Goal: Transaction & Acquisition: Purchase product/service

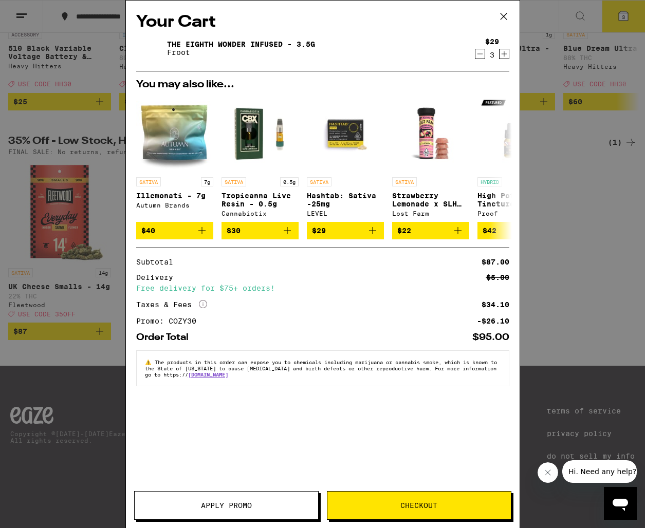
click at [502, 16] on icon at bounding box center [503, 16] width 6 height 6
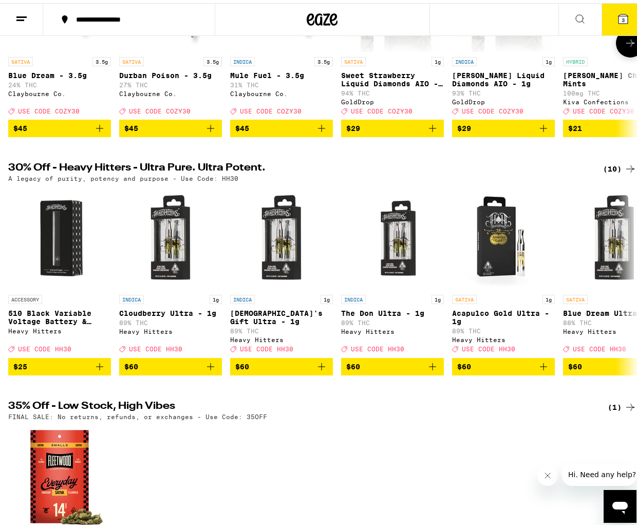
scroll to position [17, 0]
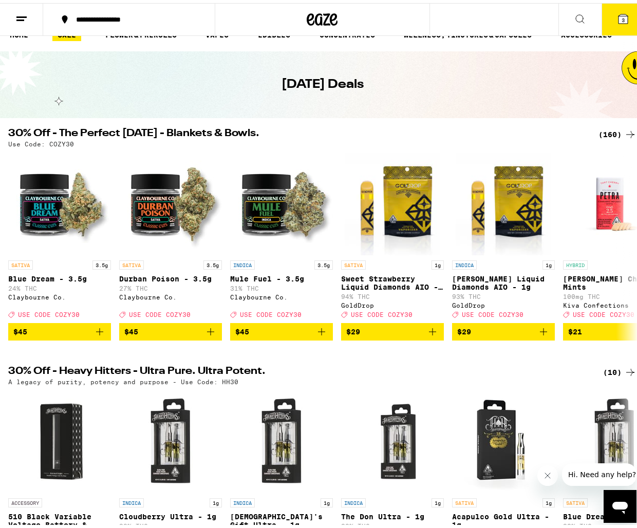
click at [602, 127] on div "(160)" at bounding box center [618, 131] width 38 height 12
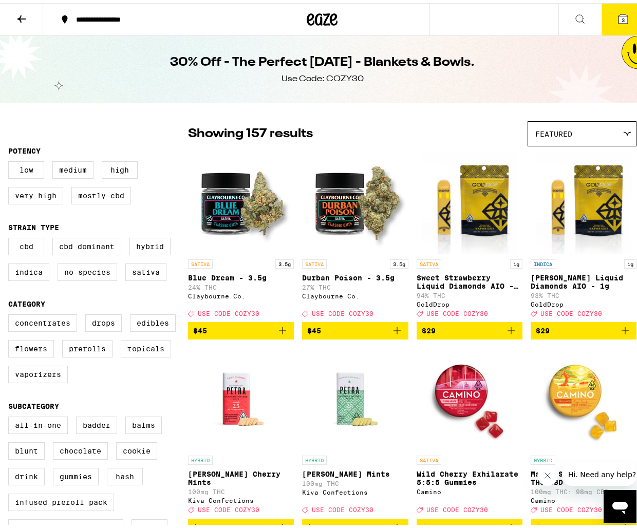
click at [486, 120] on div "Showing 157 results Featured Featured Price: Low to High Price: High to Low" at bounding box center [412, 130] width 449 height 25
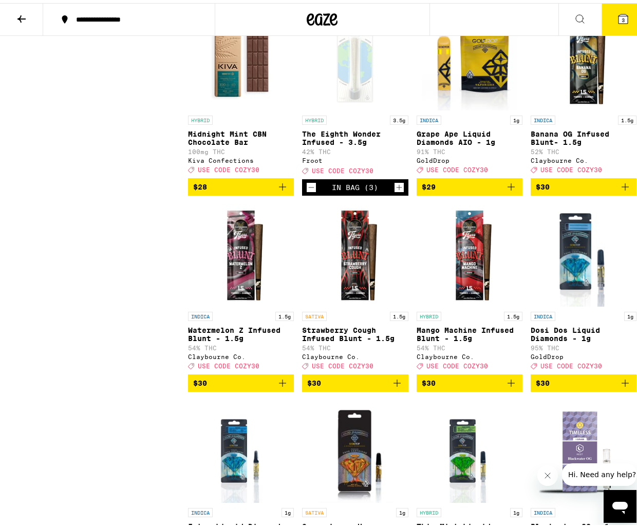
scroll to position [4555, 0]
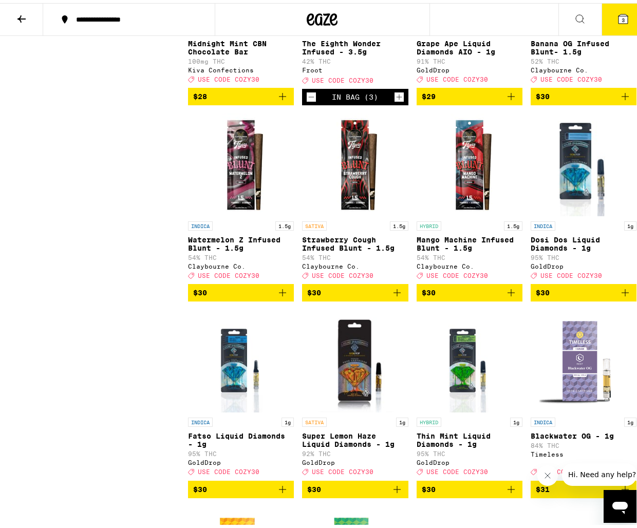
click at [397, 100] on icon "Increment" at bounding box center [399, 94] width 9 height 12
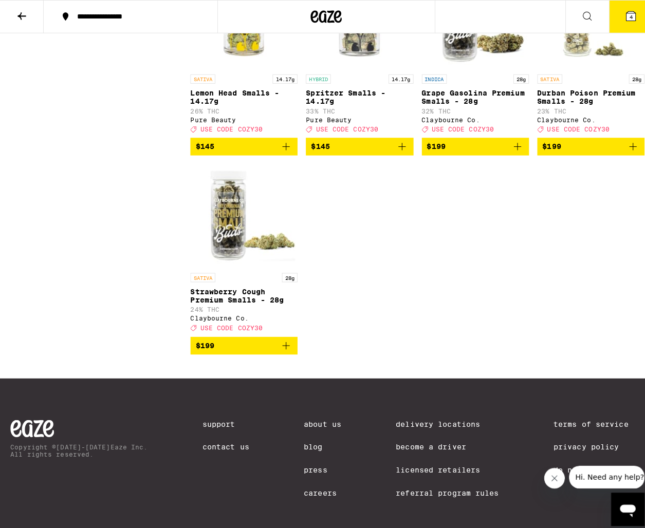
scroll to position [7588, 0]
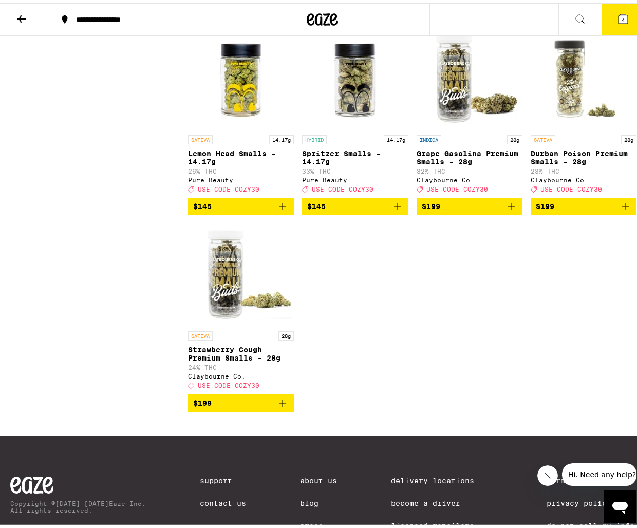
click at [617, 21] on icon at bounding box center [623, 16] width 12 height 12
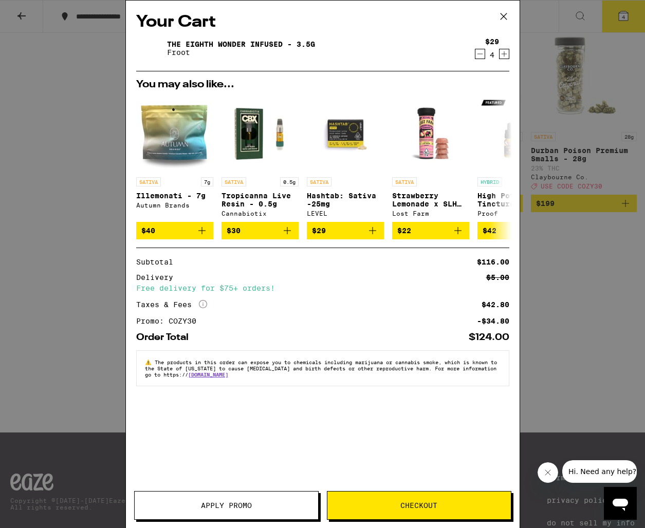
click at [477, 52] on icon "Decrement" at bounding box center [479, 54] width 9 height 12
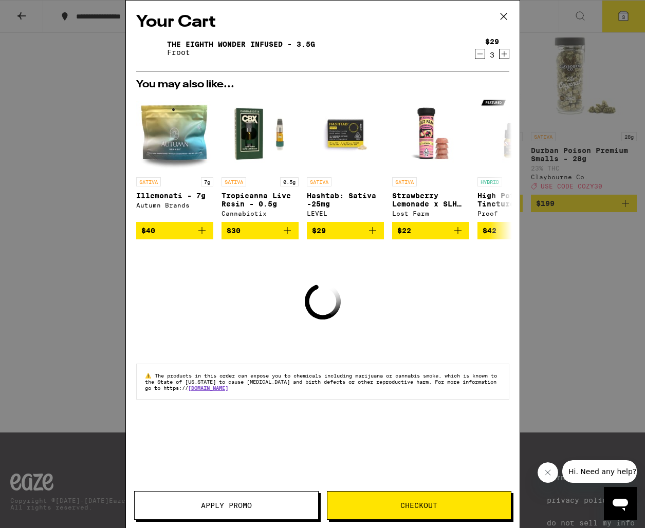
click at [477, 52] on icon "Decrement" at bounding box center [479, 54] width 9 height 12
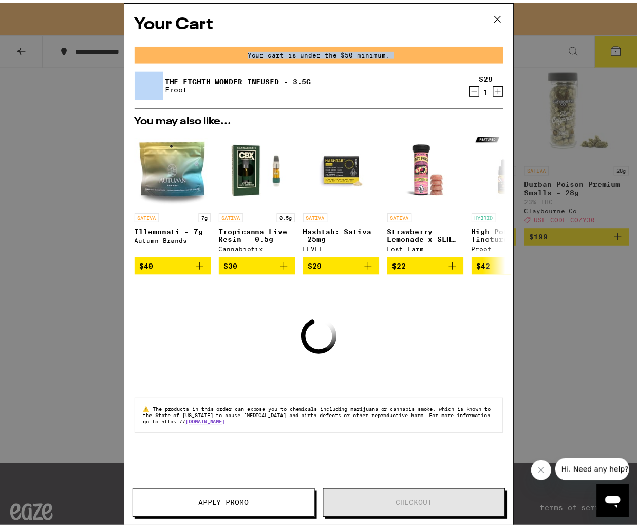
scroll to position [7621, 0]
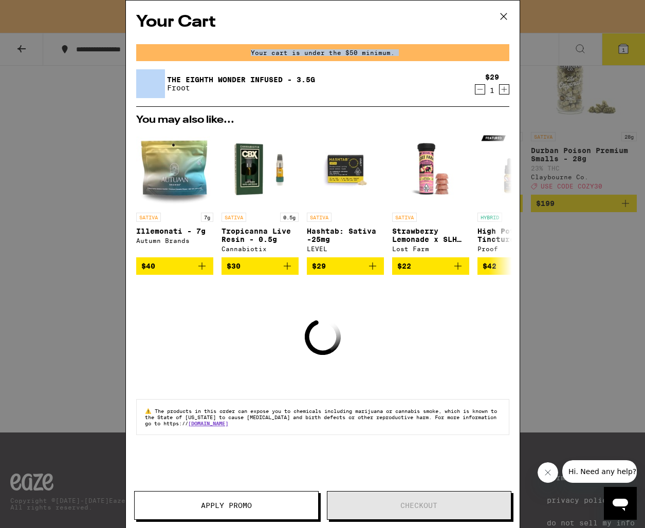
click at [477, 52] on div "Your cart is under the $50 minimum." at bounding box center [322, 52] width 373 height 17
click at [502, 11] on icon at bounding box center [503, 16] width 15 height 15
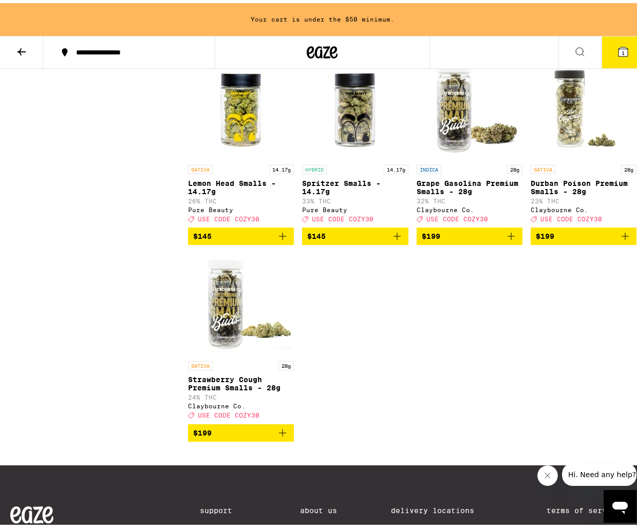
scroll to position [7589, 0]
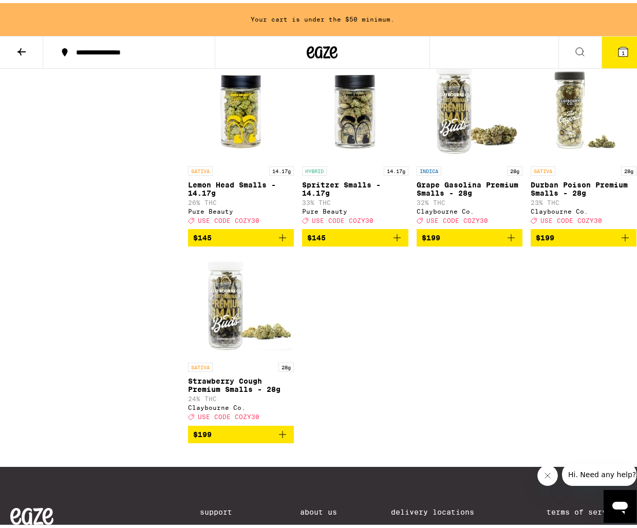
click at [394, 45] on icon "Add to bag" at bounding box center [397, 38] width 12 height 12
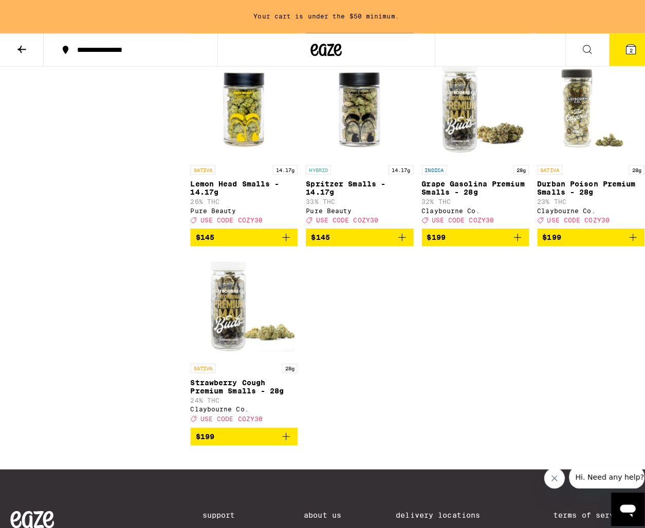
scroll to position [7556, 0]
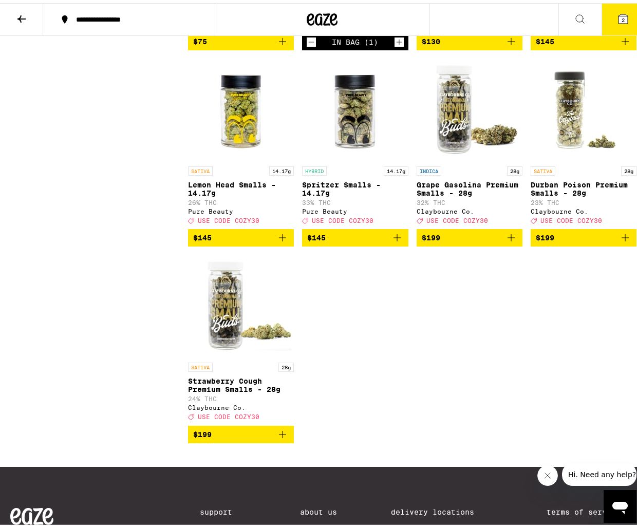
click at [604, 17] on button "2" at bounding box center [623, 17] width 43 height 32
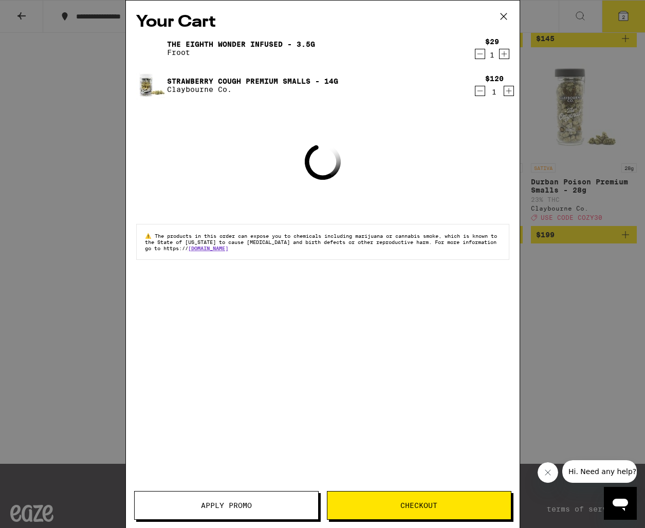
click at [482, 52] on icon "Decrement" at bounding box center [479, 54] width 9 height 12
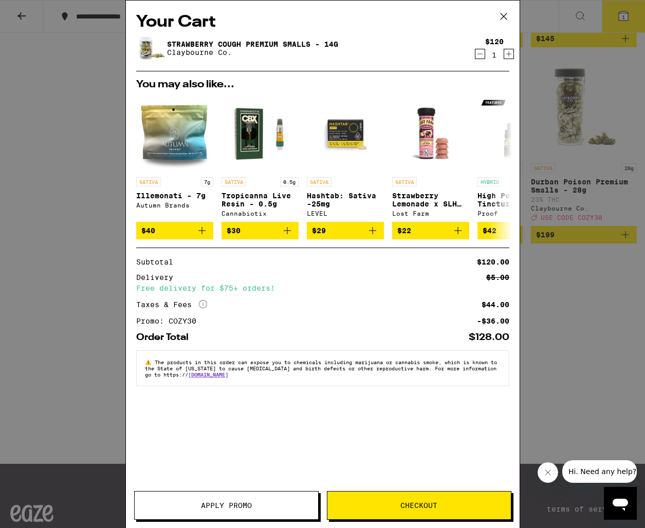
click at [189, 40] on link "Strawberry Cough Premium Smalls - 14g" at bounding box center [252, 44] width 171 height 8
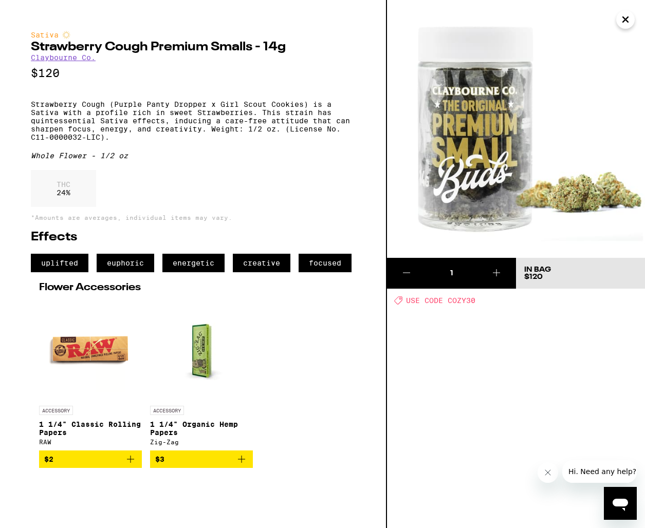
click at [619, 23] on icon "Close" at bounding box center [625, 19] width 12 height 15
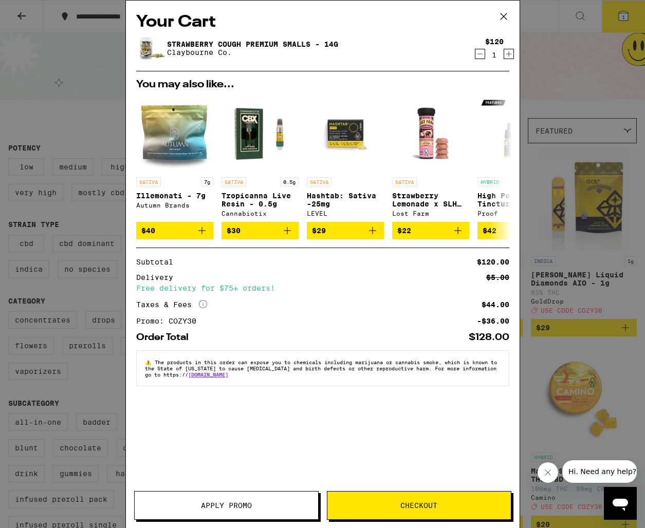
click at [483, 58] on icon "Decrement" at bounding box center [479, 54] width 9 height 12
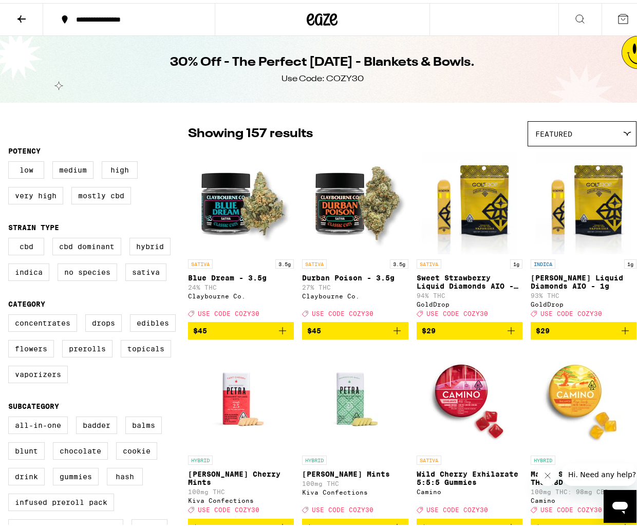
click at [478, 78] on div "30% Off - The Perfect [DATE] - Blankets & Bowls. Use Code: COZY30" at bounding box center [322, 66] width 395 height 67
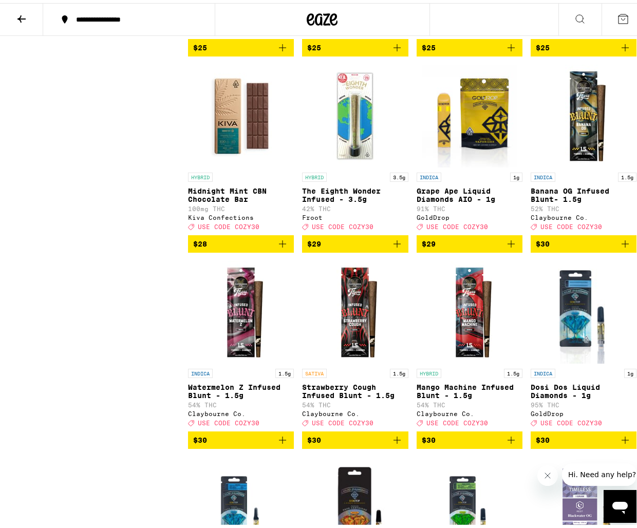
scroll to position [4599, 0]
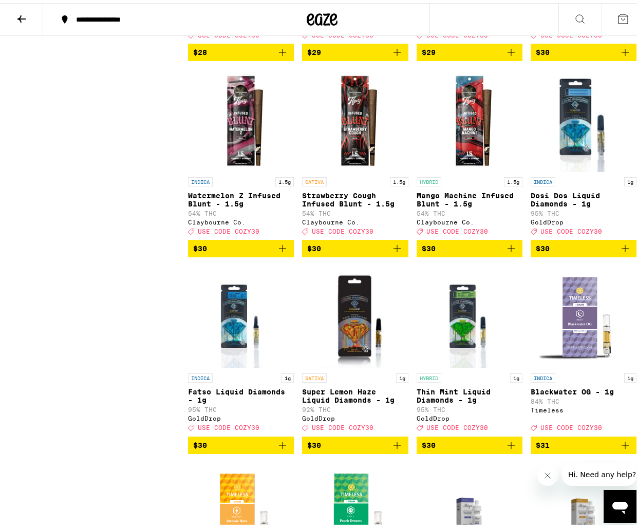
click at [398, 55] on icon "Add to bag" at bounding box center [397, 49] width 12 height 12
click at [398, 56] on icon "Increment" at bounding box center [399, 50] width 9 height 12
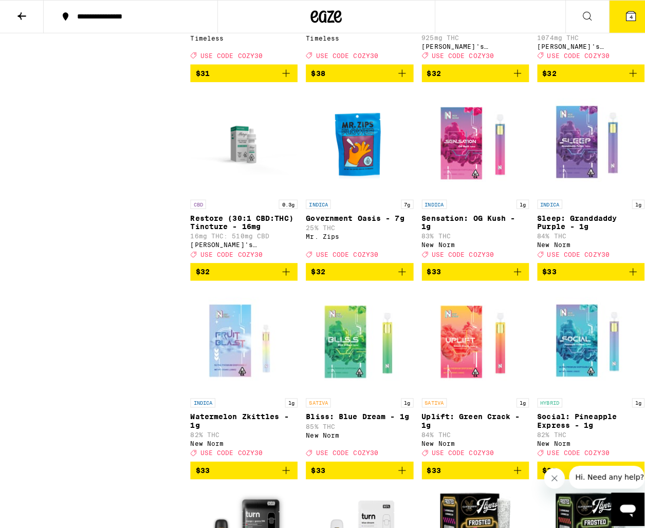
scroll to position [5166, 0]
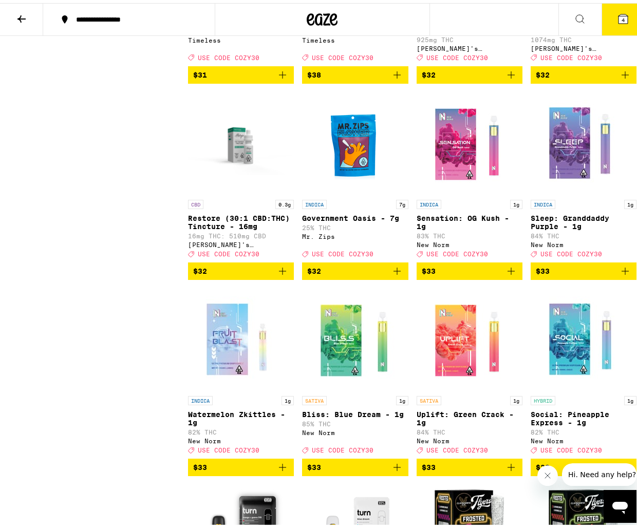
click at [608, 11] on button "4" at bounding box center [623, 17] width 43 height 32
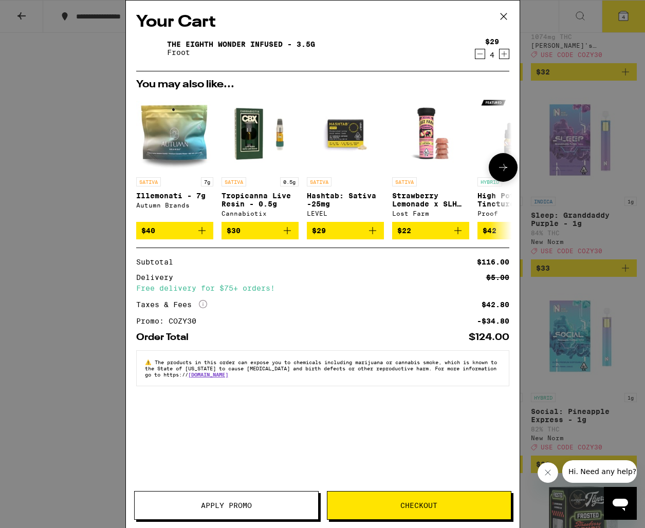
click at [497, 169] on icon at bounding box center [503, 167] width 12 height 12
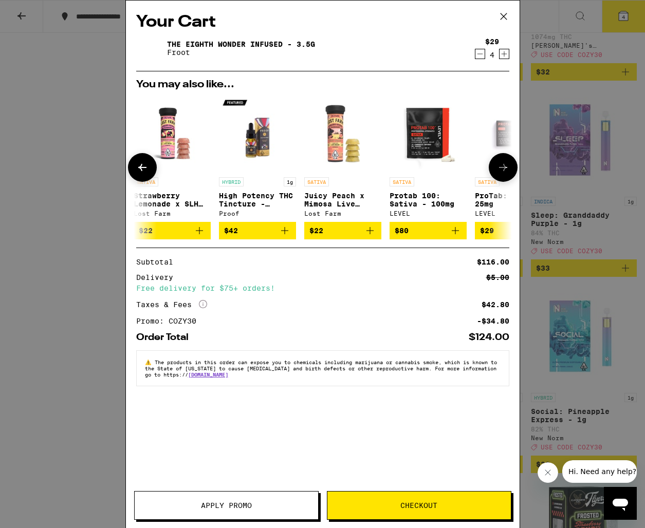
scroll to position [0, 261]
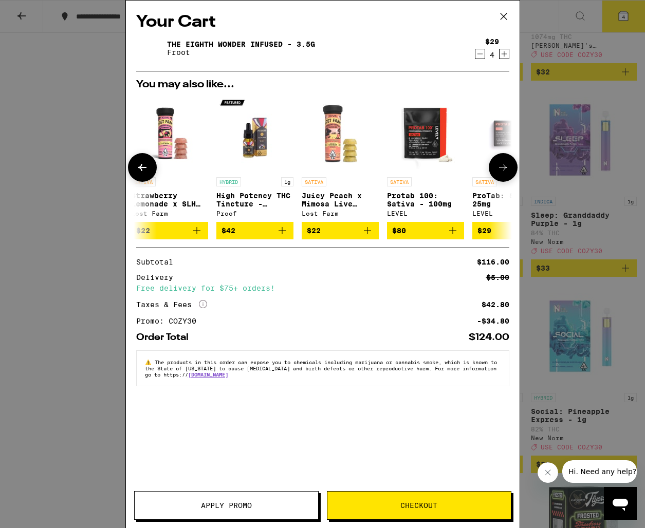
click at [497, 169] on icon at bounding box center [503, 167] width 12 height 12
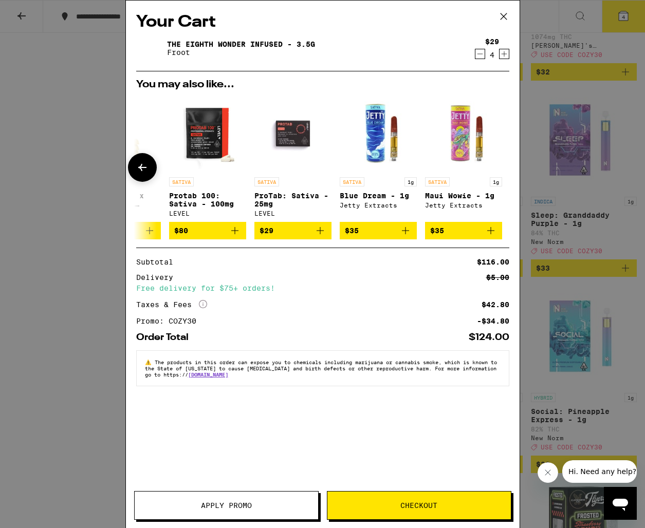
scroll to position [0, 480]
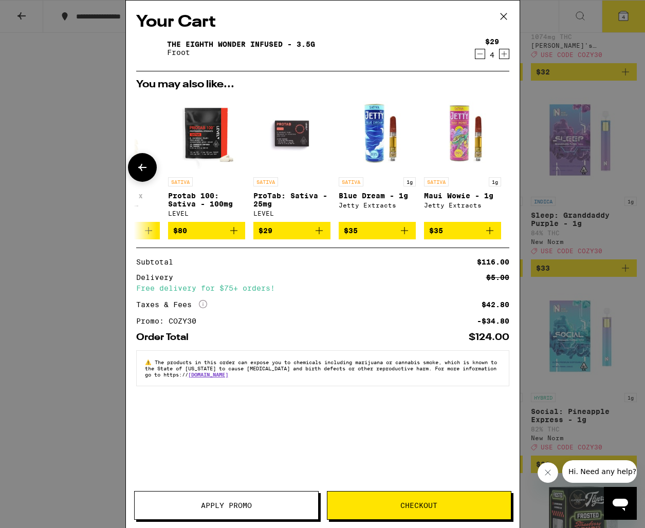
click at [496, 169] on div at bounding box center [503, 167] width 29 height 29
click at [417, 496] on button "Checkout" at bounding box center [419, 505] width 184 height 29
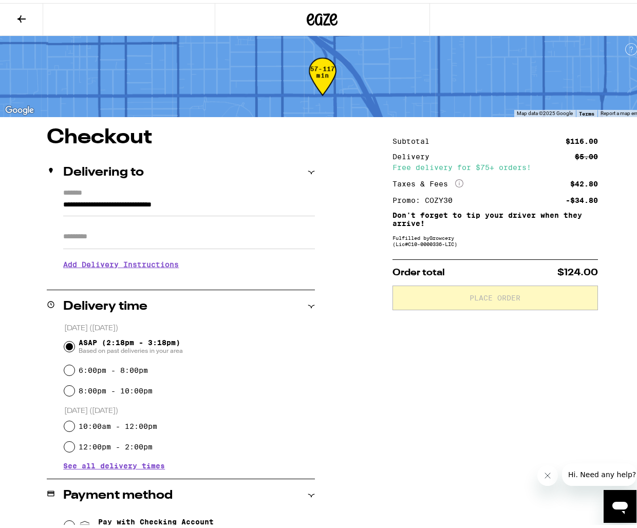
scroll to position [139, 0]
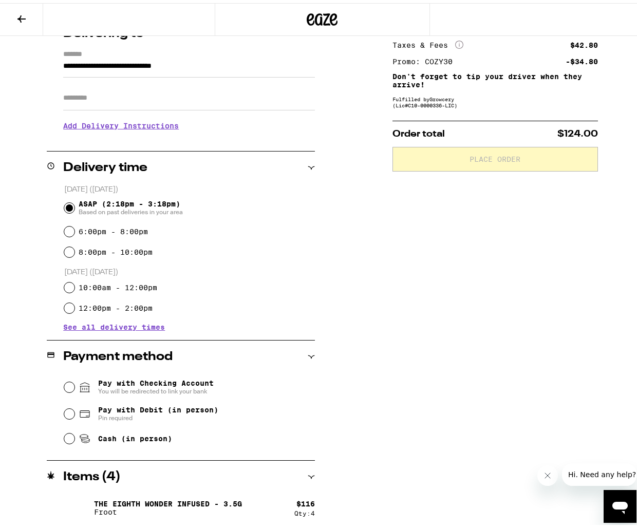
click at [10, 21] on button at bounding box center [21, 17] width 43 height 32
